Goal: Check status

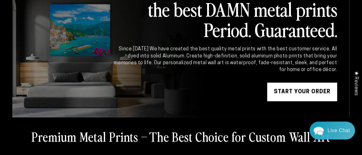
scroll to position [2, 0]
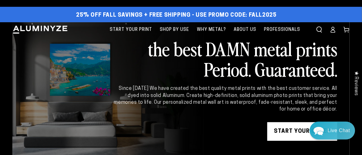
click at [336, 30] on icon at bounding box center [333, 30] width 6 height 6
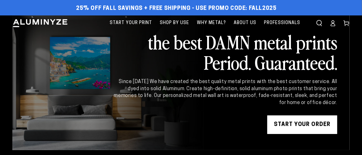
click at [334, 24] on icon at bounding box center [333, 23] width 6 height 6
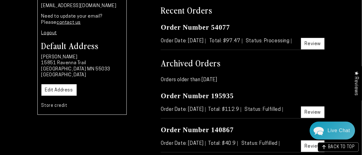
scroll to position [78, 0]
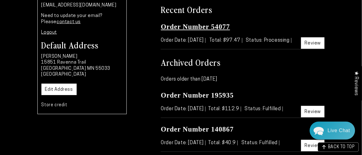
click at [190, 28] on link "Order Number 54077" at bounding box center [195, 27] width 69 height 8
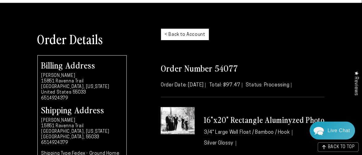
scroll to position [31, 0]
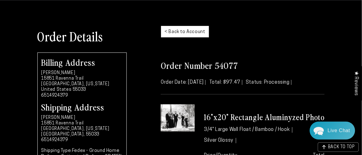
click at [182, 116] on img at bounding box center [178, 117] width 34 height 27
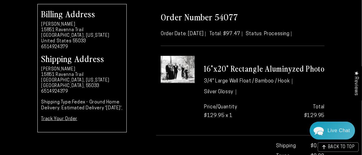
scroll to position [88, 0]
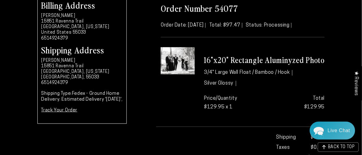
click at [224, 59] on h3 "16"x20" Rectangle Aluminyzed Photo" at bounding box center [264, 60] width 121 height 10
click at [175, 52] on img at bounding box center [178, 60] width 34 height 27
click at [283, 26] on span "Status: Processing" at bounding box center [269, 25] width 46 height 5
click at [184, 61] on img at bounding box center [178, 60] width 34 height 27
click at [182, 63] on img at bounding box center [178, 60] width 34 height 27
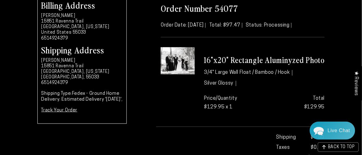
click at [182, 63] on img at bounding box center [178, 60] width 34 height 27
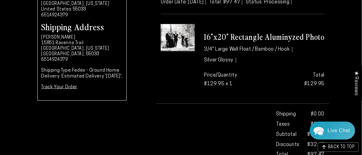
scroll to position [94, 0]
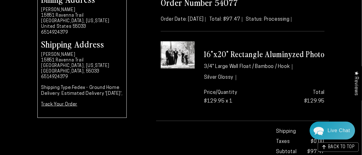
click at [184, 52] on img at bounding box center [178, 54] width 34 height 27
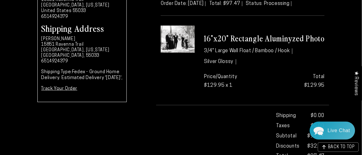
scroll to position [105, 0]
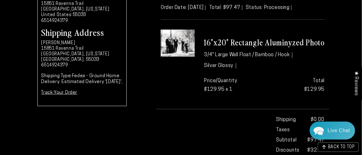
click at [177, 44] on img at bounding box center [178, 43] width 34 height 27
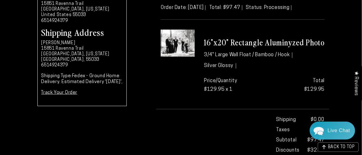
click at [177, 44] on img at bounding box center [178, 43] width 34 height 27
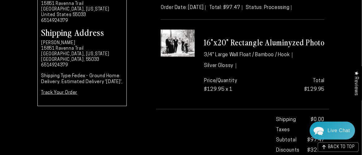
click at [185, 43] on img at bounding box center [178, 43] width 34 height 27
